Goal: Task Accomplishment & Management: Use online tool/utility

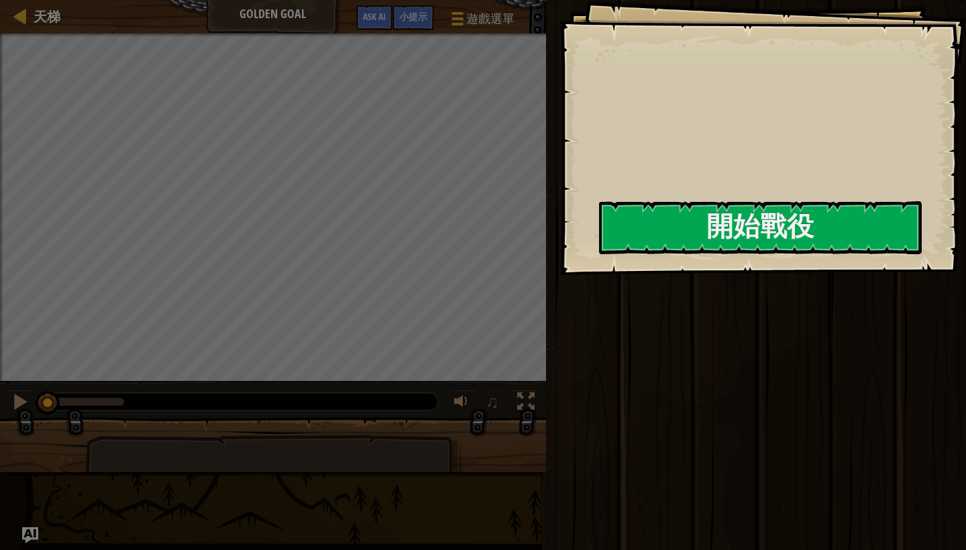
click at [700, 259] on div "Goals 開始戰役 從伺服器載入失敗 您將需要訂閱來開啟這關。 訂閱 您需要加入一個課程來遊玩此關卡。 回到我的課程 詢問您的老師來分派一個授權碼給您，這樣…" at bounding box center [762, 137] width 406 height 275
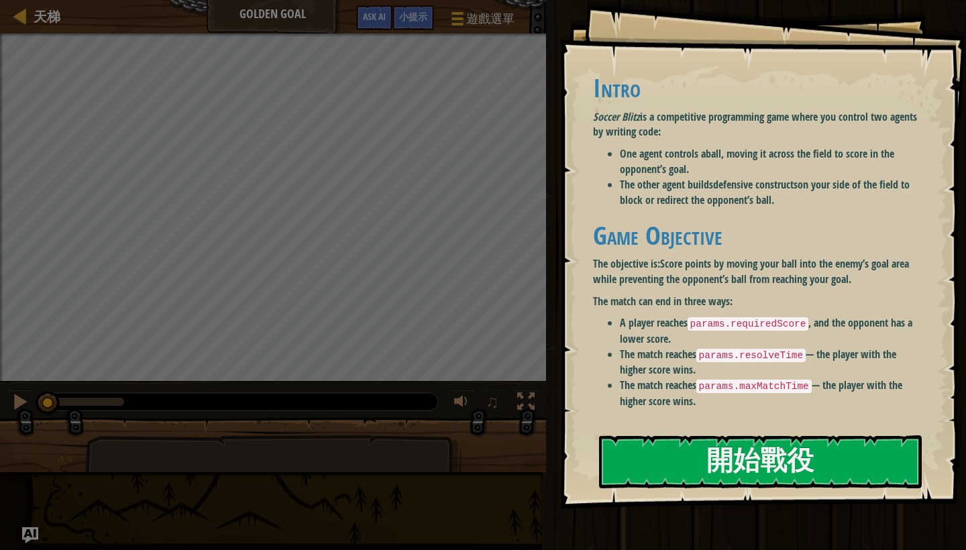
drag, startPoint x: 700, startPoint y: 259, endPoint x: 641, endPoint y: 1, distance: 265.1
drag, startPoint x: 769, startPoint y: 265, endPoint x: 586, endPoint y: 94, distance: 251.1
click at [587, 96] on div "Goals Intro Soccer Blitz is a competitive programming game where you control tw…" at bounding box center [762, 254] width 406 height 509
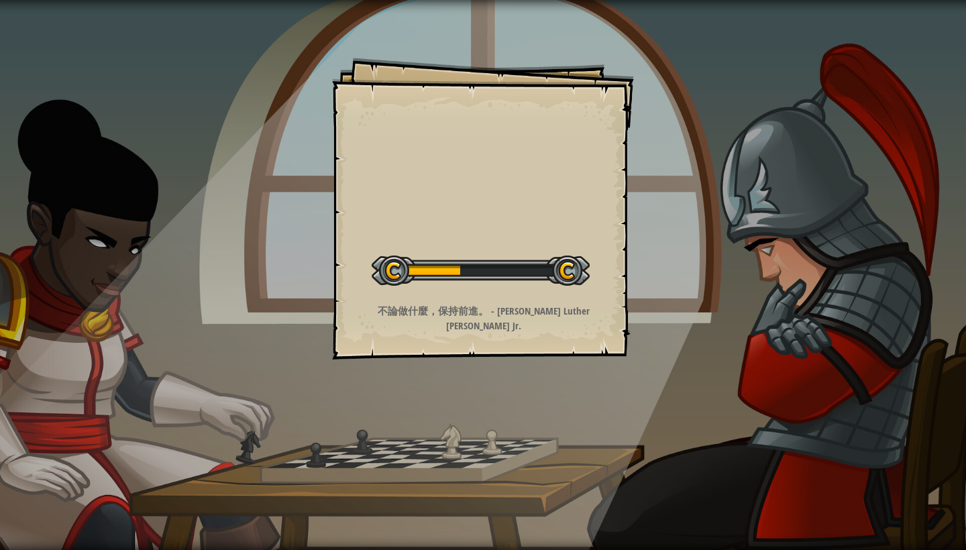
click at [621, 193] on div "Goals 開始戰役 從伺服器載入失敗 您將需要訂閱來開啟這關。 訂閱 您需要加入一個課程來遊玩此關卡。 回到我的課程 詢問您的老師來分派一個授權碼給您，這樣…" at bounding box center [483, 209] width 302 height 302
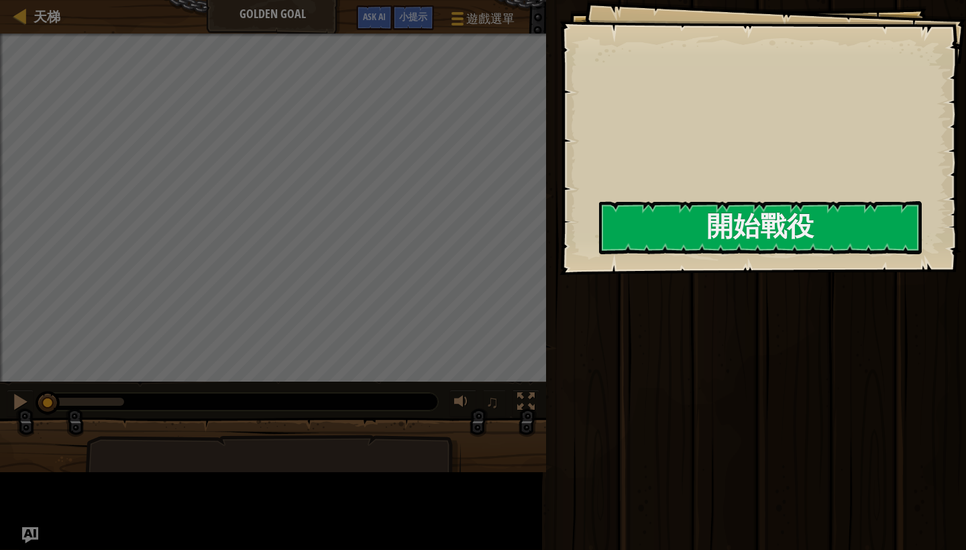
click at [621, 193] on div "Goals 開始戰役 從伺服器載入失敗 您將需要訂閱來開啟這關。 訂閱 您需要加入一個課程來遊玩此關卡。 回到我的課程 詢問您的老師來分派一個授權碼給您，這樣…" at bounding box center [762, 137] width 406 height 275
click at [619, 289] on div at bounding box center [760, 283] width 323 height 30
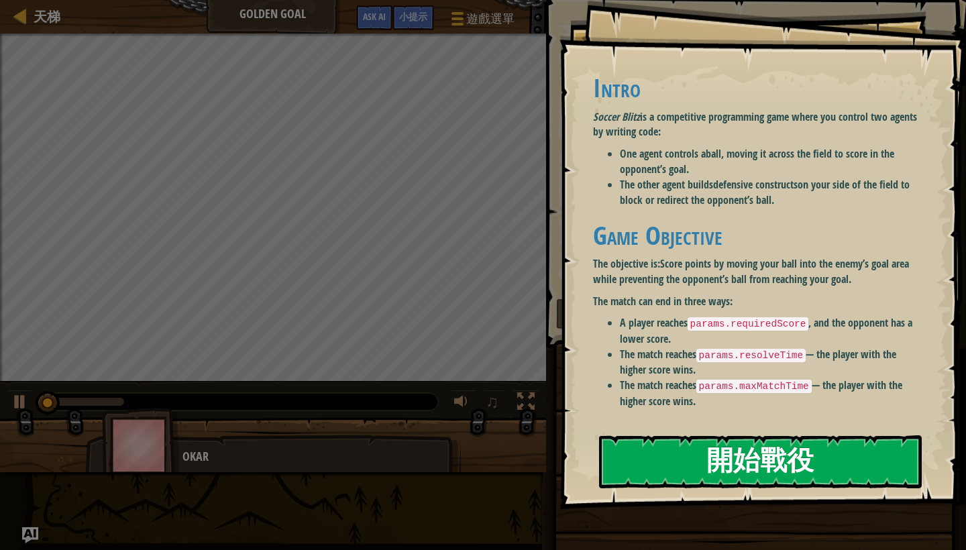
click at [638, 412] on div "Goals Intro Soccer Blitz is a competitive programming game where you control tw…" at bounding box center [762, 254] width 406 height 509
click at [647, 470] on button "開始戰役" at bounding box center [760, 461] width 323 height 53
